Goal: Task Accomplishment & Management: Manage account settings

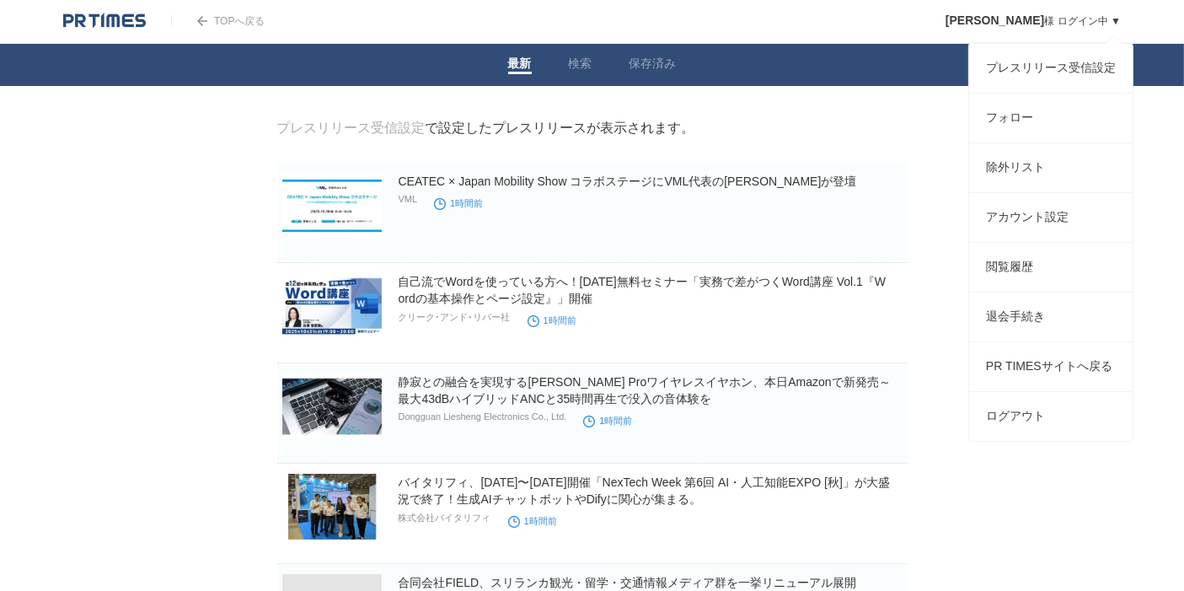
click at [1100, 23] on link "[PERSON_NAME] ログイン中 ▼" at bounding box center [1032, 21] width 175 height 12
click at [1059, 73] on link "プレスリリース受信設定" at bounding box center [1050, 68] width 163 height 49
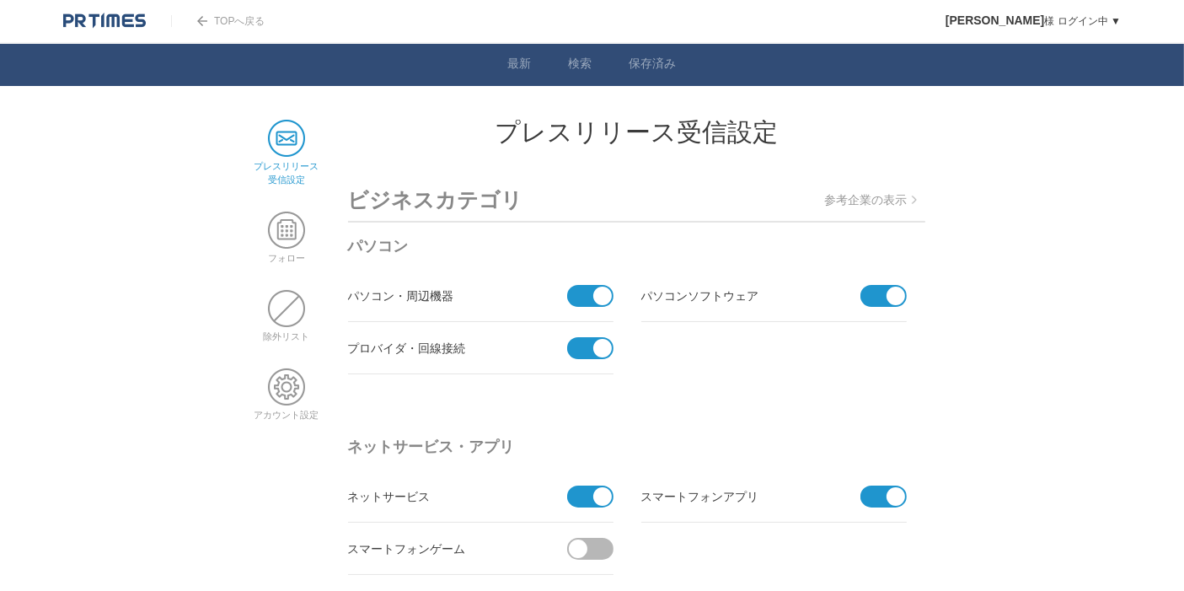
click at [891, 203] on p "参考企業の表示" at bounding box center [871, 200] width 92 height 15
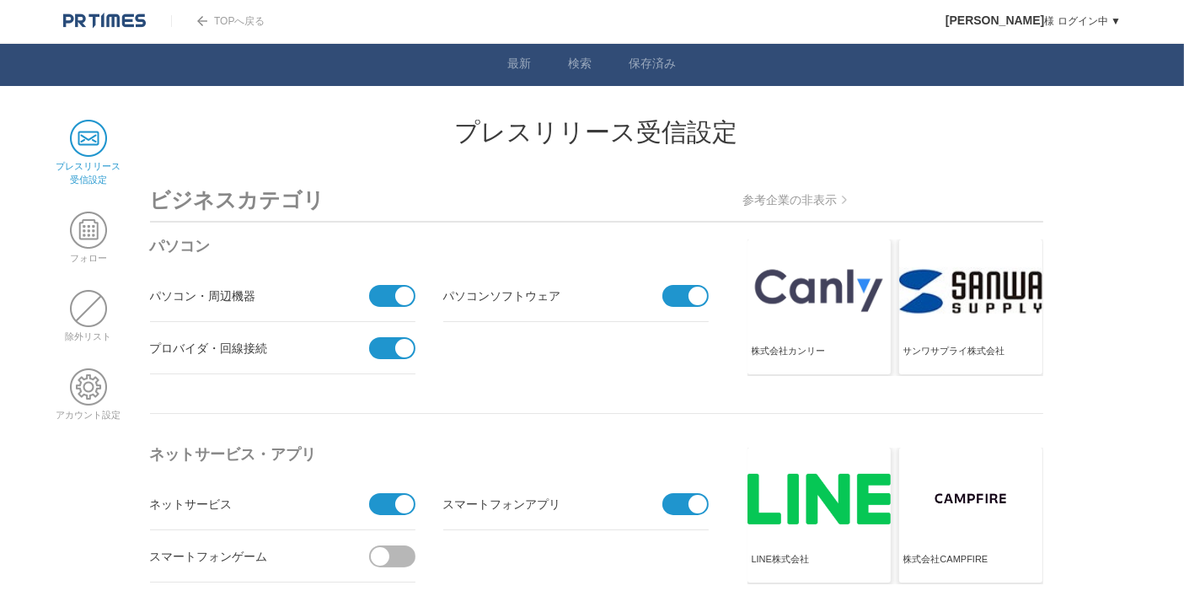
click at [836, 204] on p "参考企業の非表示" at bounding box center [795, 200] width 104 height 15
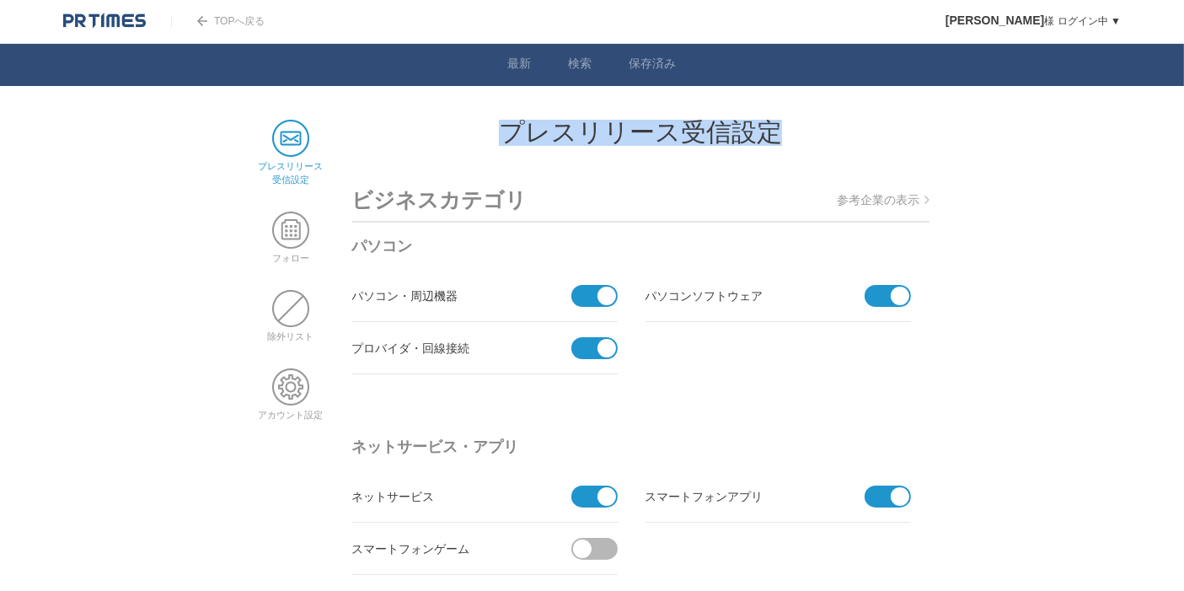
drag, startPoint x: 506, startPoint y: 136, endPoint x: 792, endPoint y: 134, distance: 285.6
click at [792, 134] on h2 "プレスリリース受信設定" at bounding box center [640, 132] width 577 height 25
copy h2 "プレスリリース受信設定"
